Goal: Task Accomplishment & Management: Manage account settings

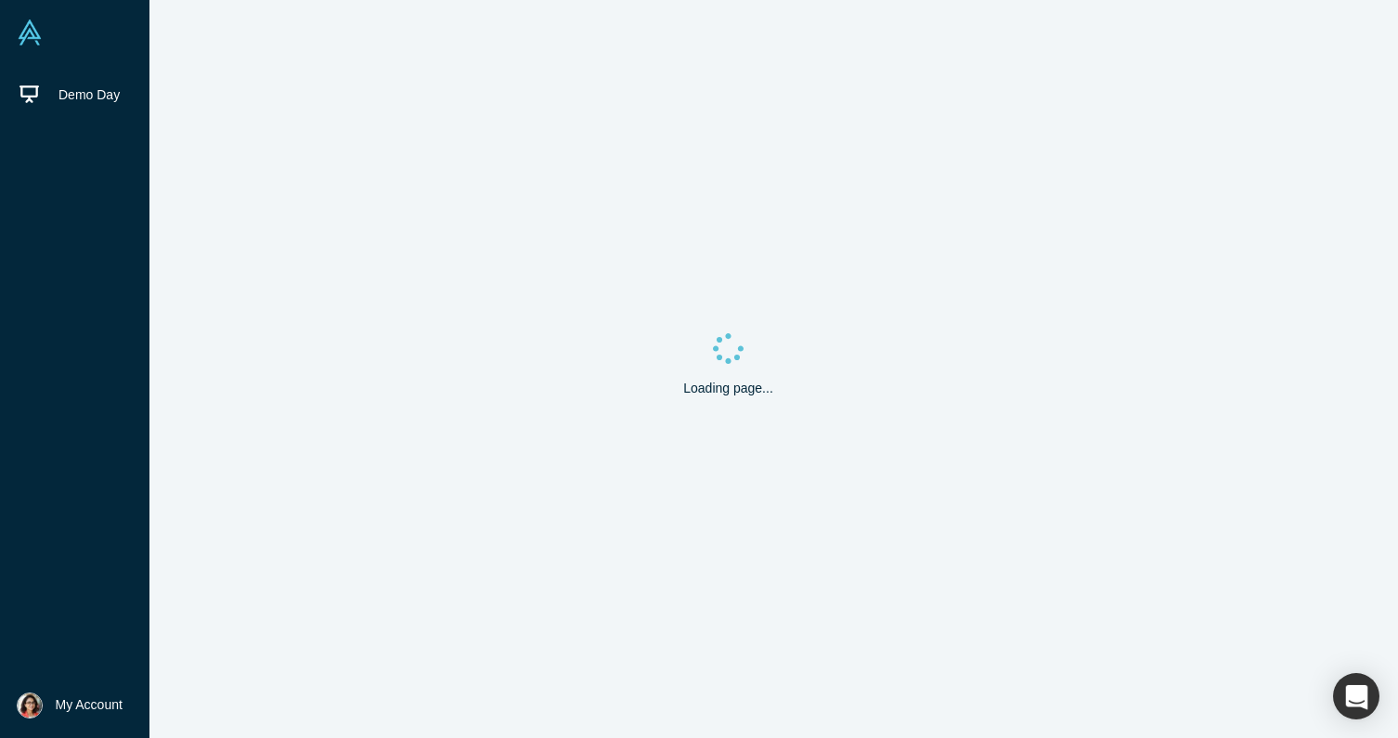
click at [29, 30] on img at bounding box center [30, 32] width 26 height 26
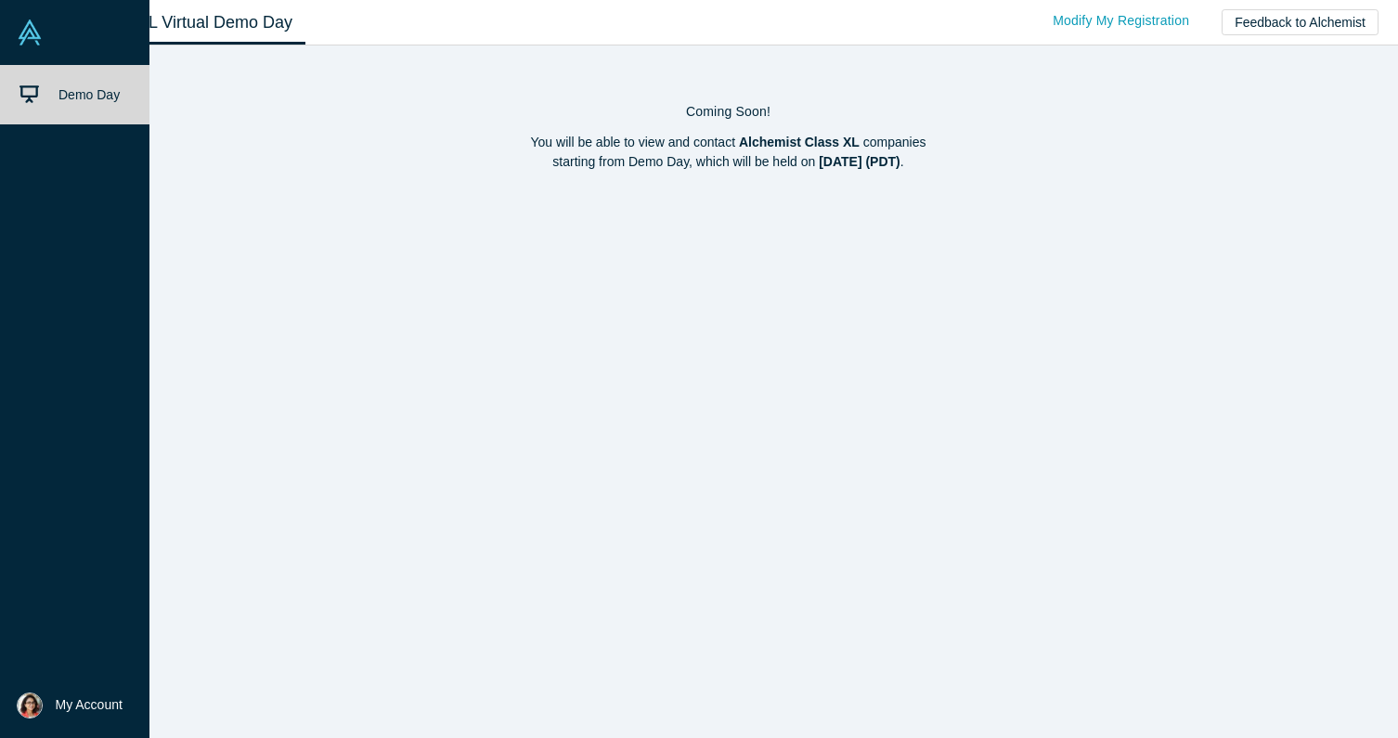
click at [85, 701] on span "My Account" at bounding box center [89, 704] width 67 height 19
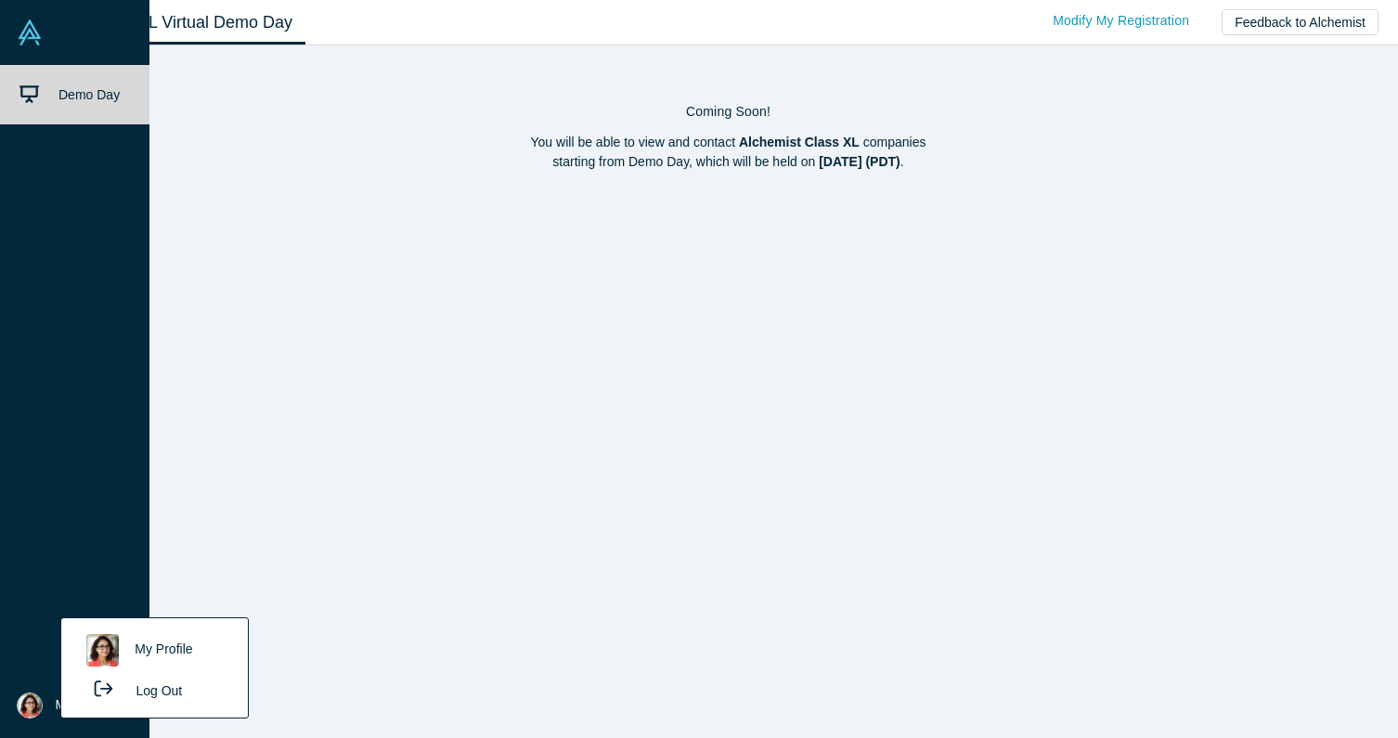
click at [152, 647] on link "My Profile" at bounding box center [154, 649] width 154 height 45
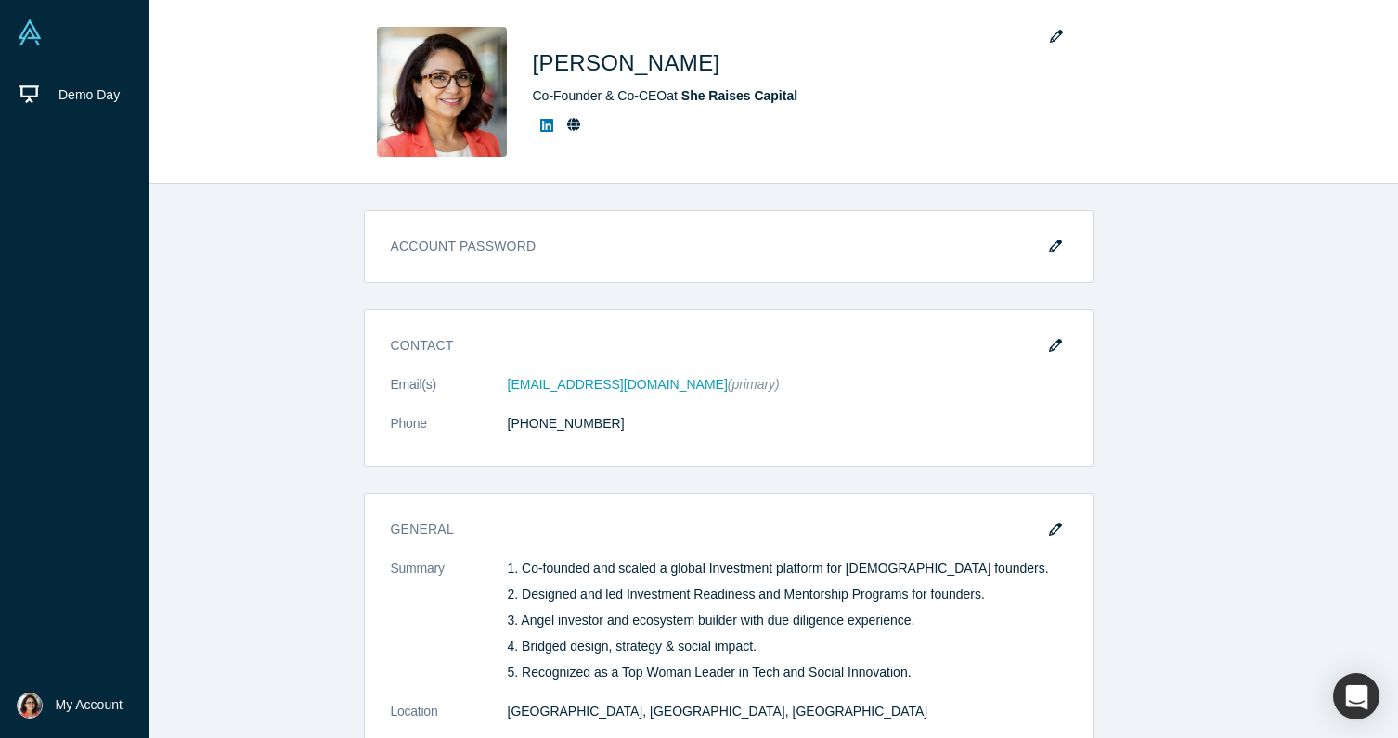
click at [29, 37] on img at bounding box center [30, 32] width 26 height 26
